Goal: Find specific page/section: Find specific page/section

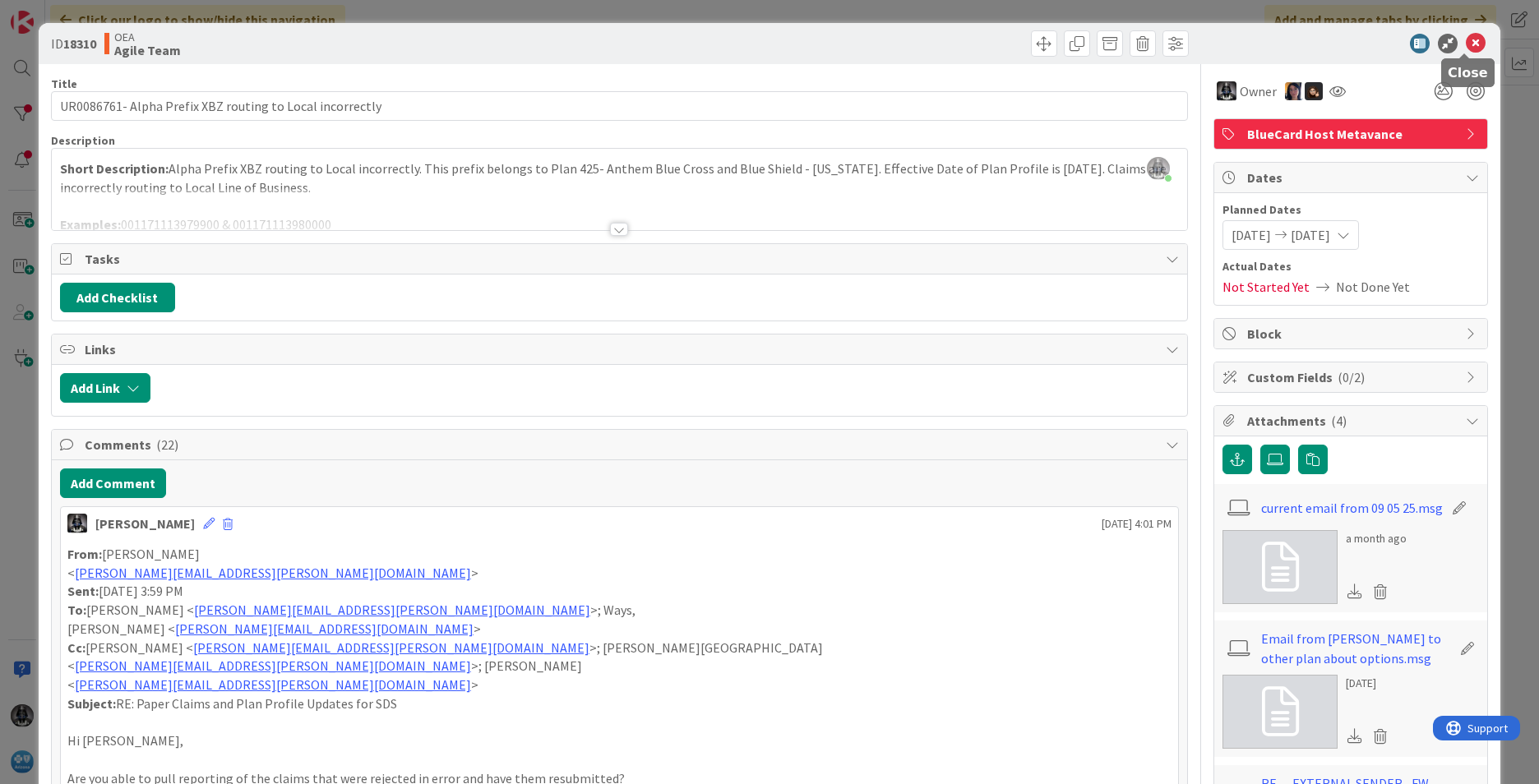
click at [1466, 39] on icon at bounding box center [1476, 44] width 20 height 20
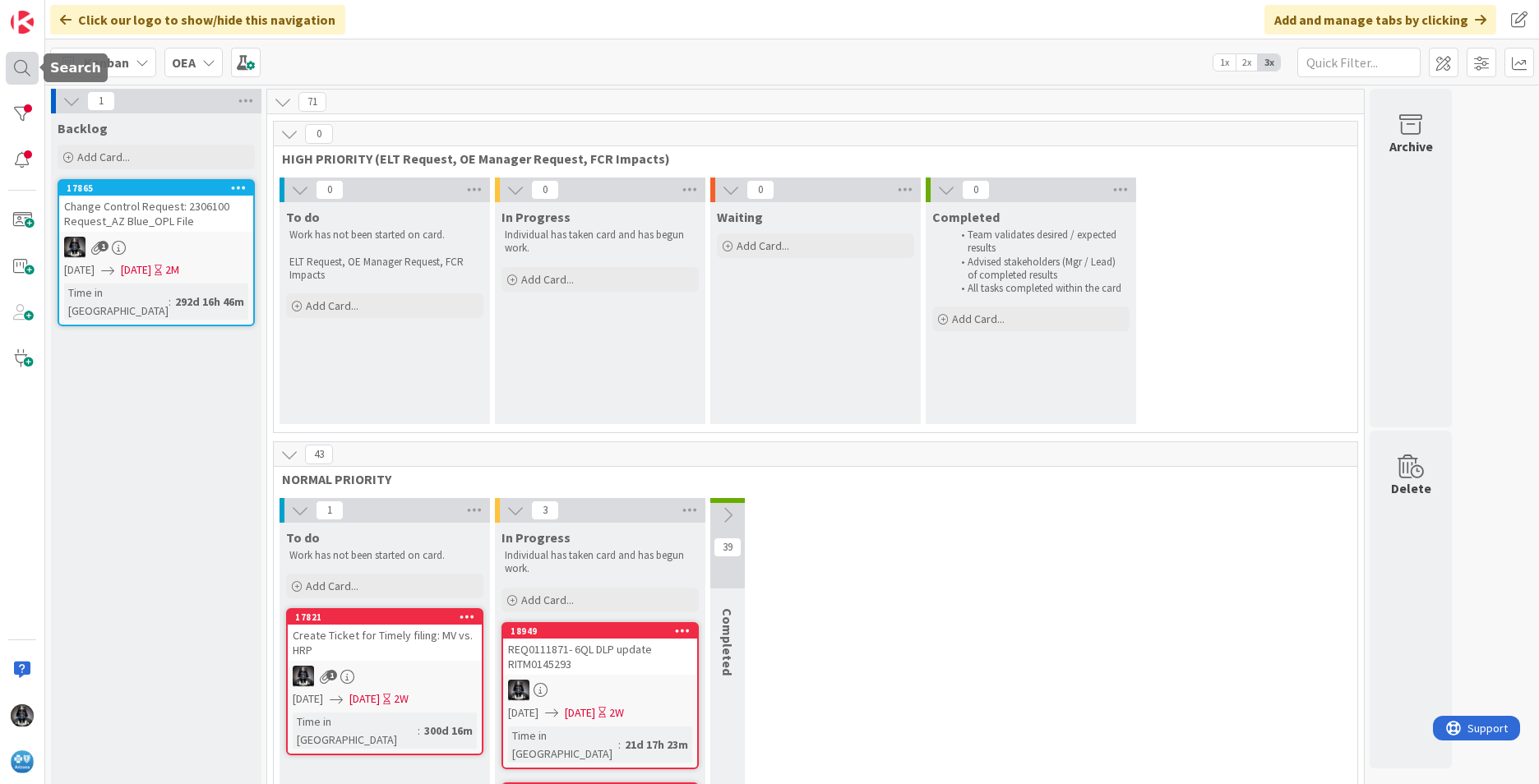
click at [20, 61] on div at bounding box center [22, 68] width 33 height 33
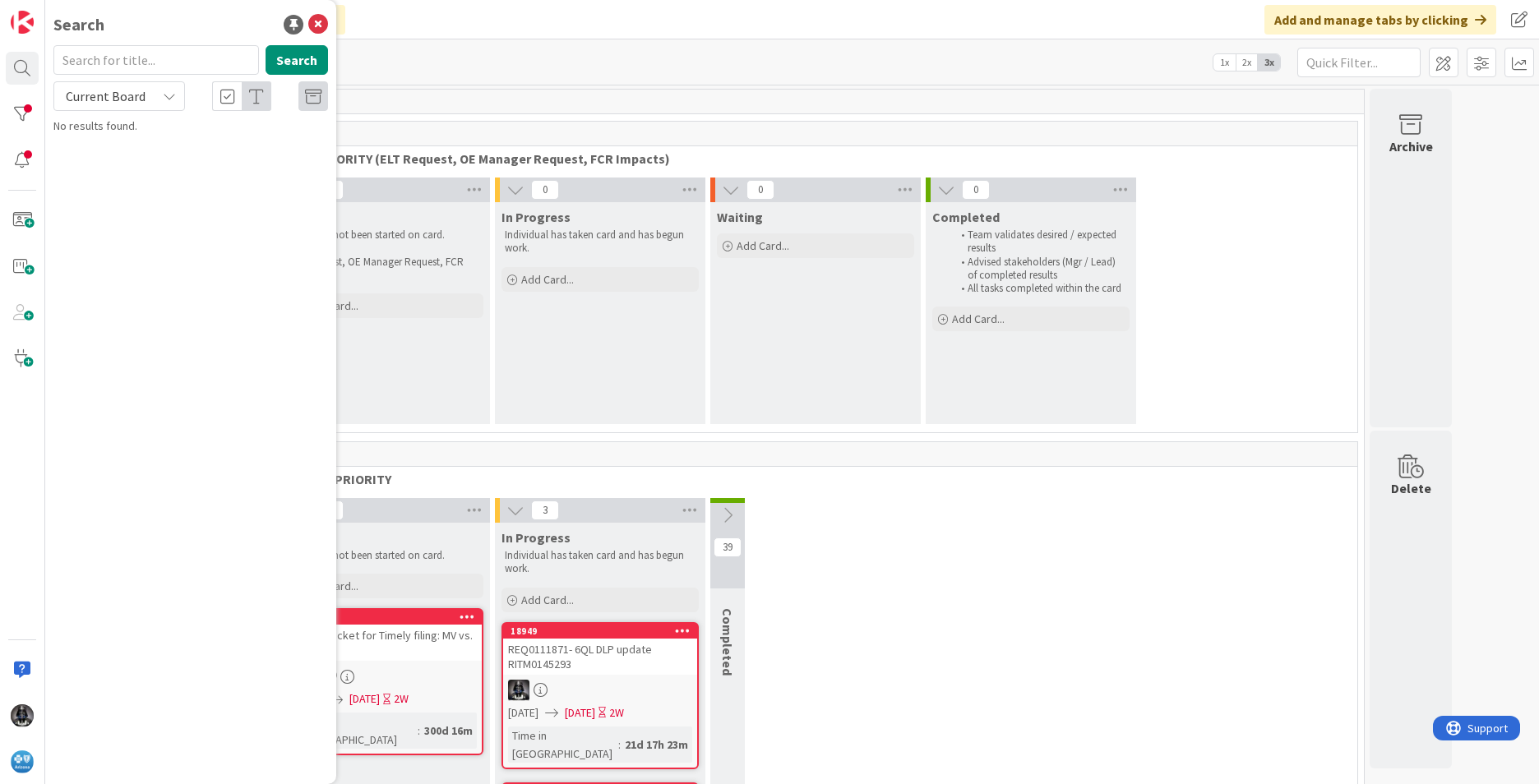
click at [109, 60] on input "text" at bounding box center [155, 60] width 205 height 30
type input "18107"
click at [172, 96] on icon at bounding box center [169, 96] width 13 height 13
click at [115, 168] on span "All Boards" at bounding box center [148, 164] width 171 height 25
click at [199, 149] on span "PEARL - Prior Authorization U270 not mapping on MA Host claims causing GIs" at bounding box center [184, 153] width 215 height 32
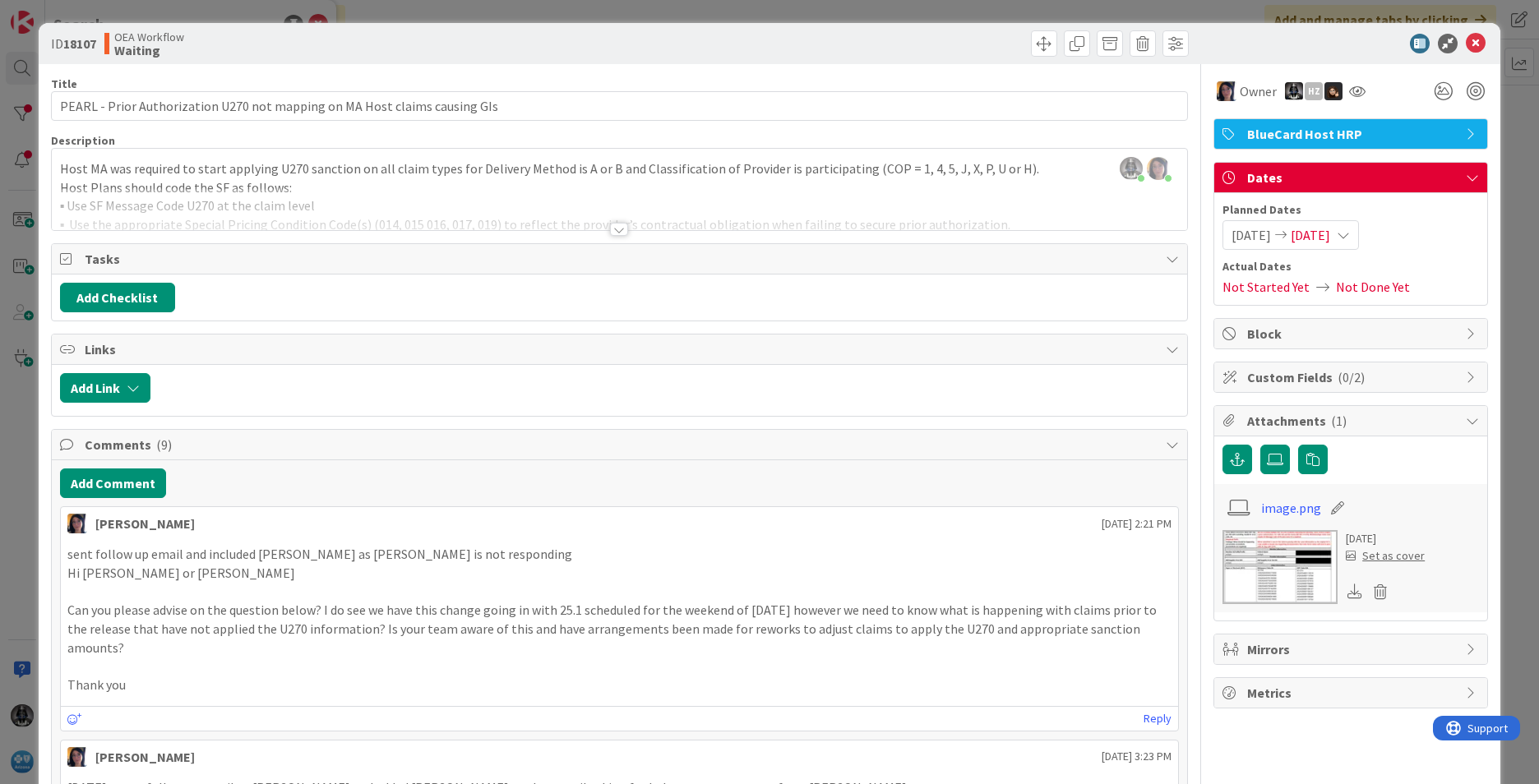
click at [610, 230] on div at bounding box center [619, 229] width 18 height 13
